Goal: Find specific page/section: Find specific page/section

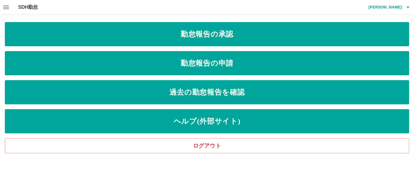
click at [7, 9] on icon "button" at bounding box center [5, 7] width 5 height 4
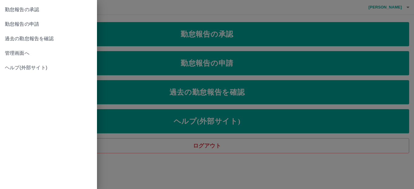
click at [17, 56] on span "管理画面へ" at bounding box center [48, 53] width 87 height 7
